Goal: Find specific page/section: Find specific page/section

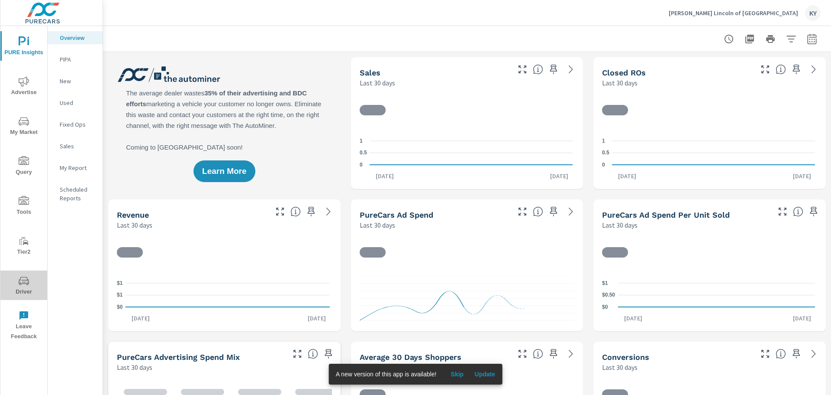
click at [21, 283] on icon "nav menu" at bounding box center [24, 280] width 10 height 8
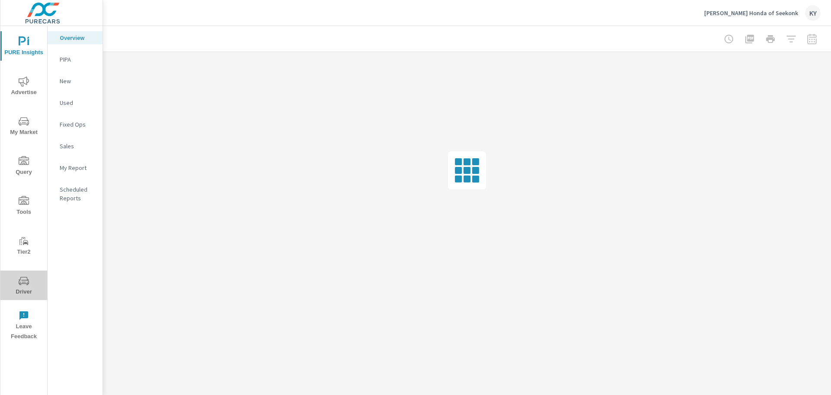
click at [21, 288] on span "Driver" at bounding box center [24, 285] width 42 height 21
click at [26, 282] on icon "nav menu" at bounding box center [24, 280] width 10 height 10
click at [19, 286] on span "Driver" at bounding box center [24, 285] width 42 height 21
click at [13, 286] on span "Driver" at bounding box center [24, 285] width 42 height 21
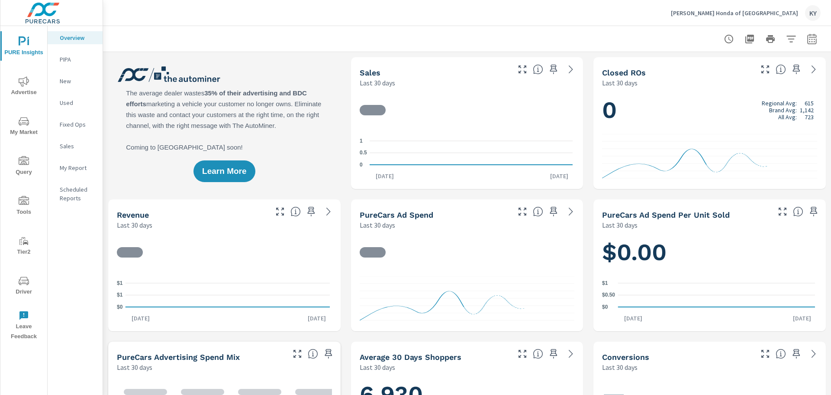
click at [26, 285] on icon "nav menu" at bounding box center [24, 280] width 10 height 10
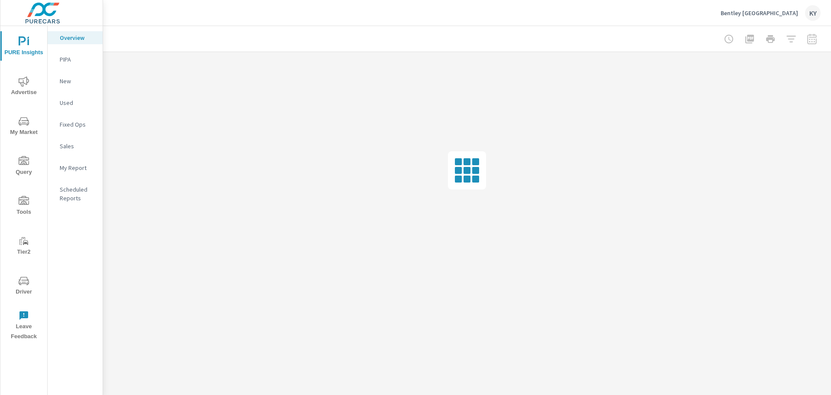
click at [22, 286] on span "Driver" at bounding box center [24, 285] width 42 height 21
click at [28, 281] on icon "nav menu" at bounding box center [27, 281] width 1 height 1
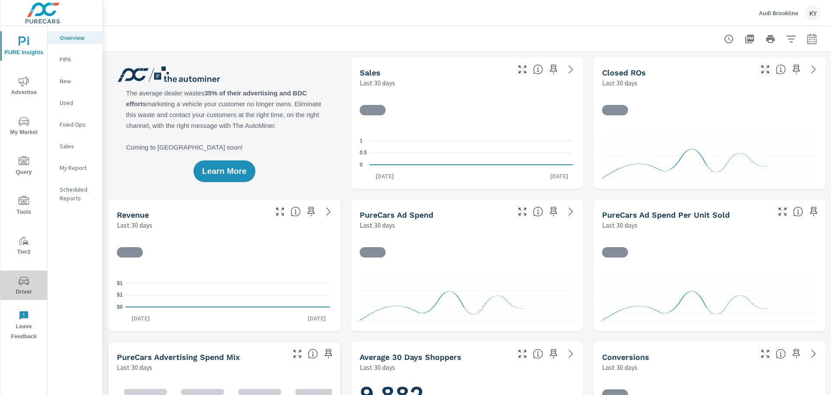
click at [21, 285] on icon "nav menu" at bounding box center [24, 280] width 10 height 10
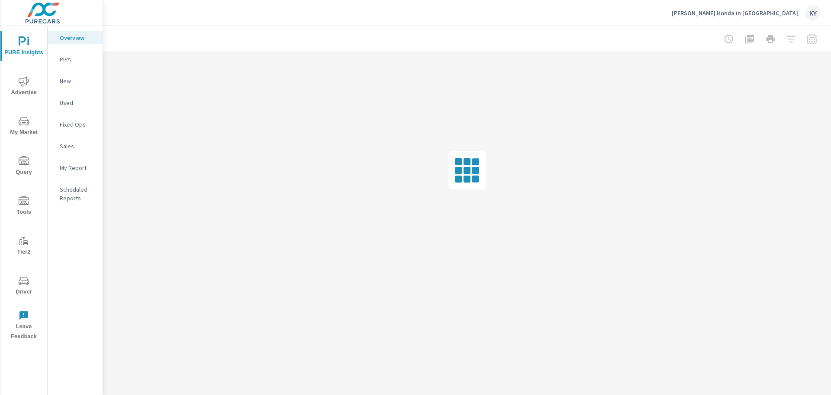
click at [23, 284] on icon "nav menu" at bounding box center [24, 280] width 10 height 10
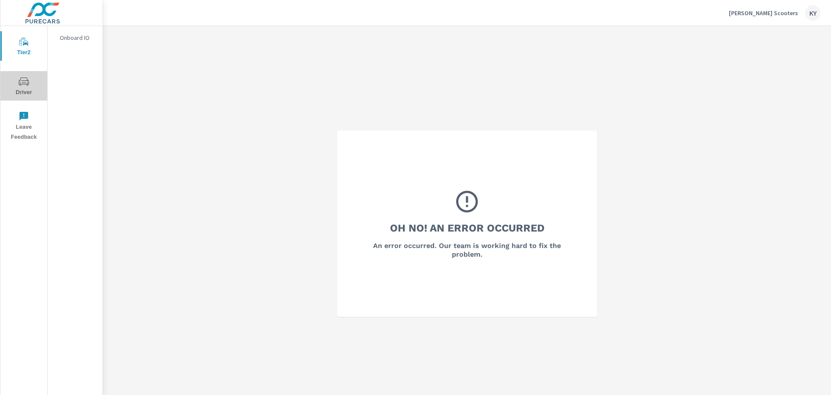
click at [23, 89] on span "Driver" at bounding box center [24, 86] width 42 height 21
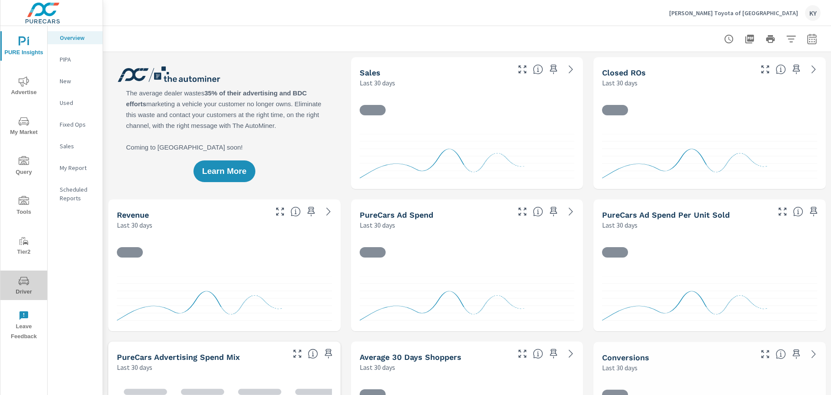
click at [19, 290] on span "Driver" at bounding box center [24, 285] width 42 height 21
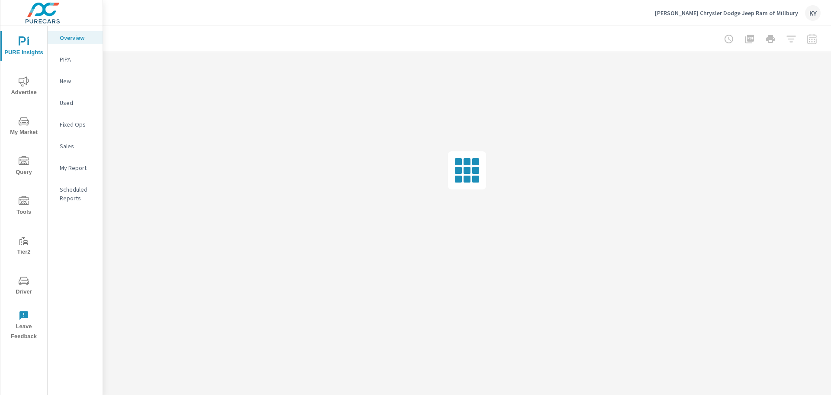
click at [16, 282] on span "Driver" at bounding box center [24, 285] width 42 height 21
